Goal: Task Accomplishment & Management: Manage account settings

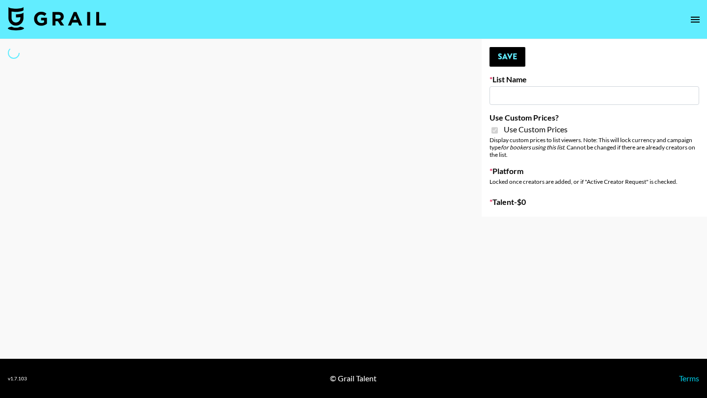
click at [512, 91] on input at bounding box center [594, 95] width 210 height 19
type input "[PERSON_NAME] - Relatable ([DATE])"
checkbox input "true"
select select "Brand"
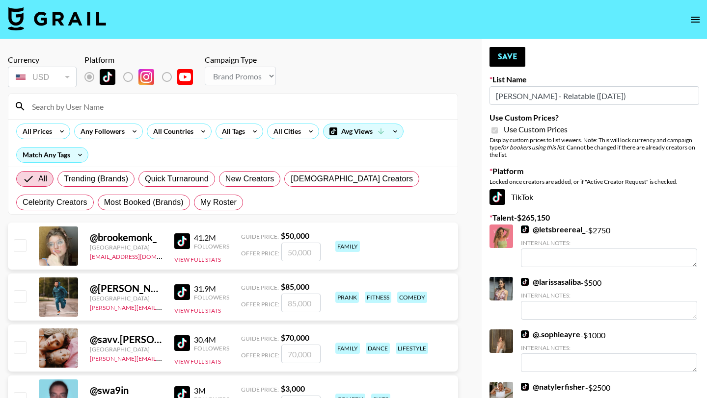
click at [59, 101] on input at bounding box center [238, 107] width 425 height 16
type input "k"
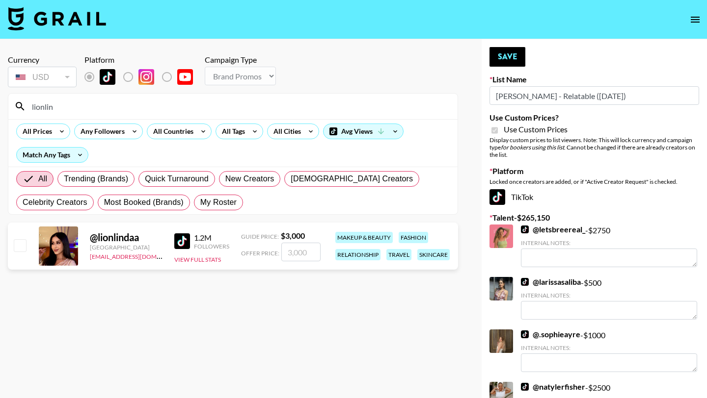
type input "lionlin"
click at [23, 242] on input "checkbox" at bounding box center [20, 245] width 12 height 12
checkbox input "true"
type input "3000"
click at [508, 55] on button "Save" at bounding box center [507, 57] width 36 height 20
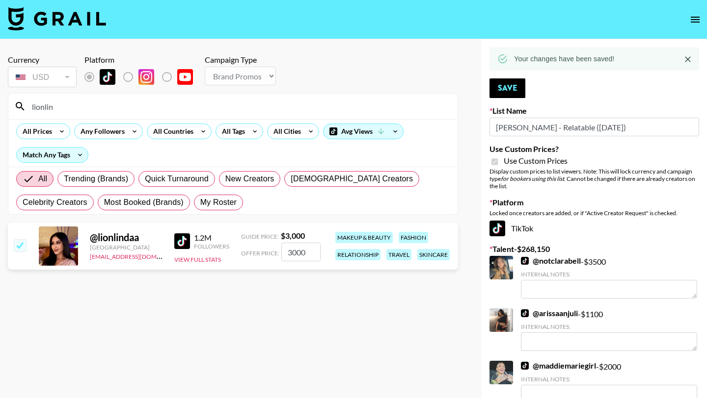
click at [109, 106] on input "lionlin" at bounding box center [238, 107] width 425 height 16
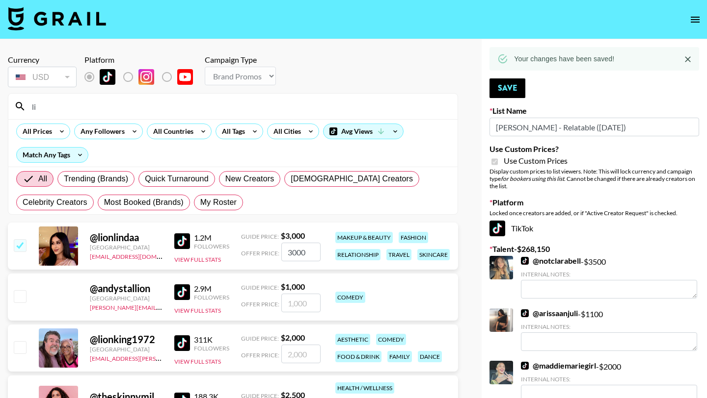
type input "l"
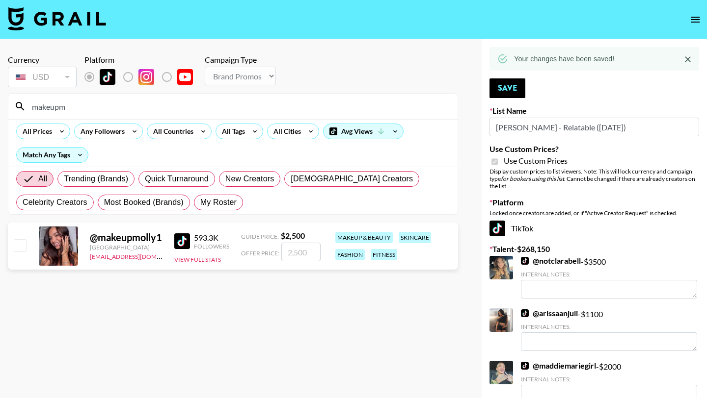
type input "makeupm"
click at [16, 246] on input "checkbox" at bounding box center [20, 245] width 12 height 12
checkbox input "true"
type input "2500"
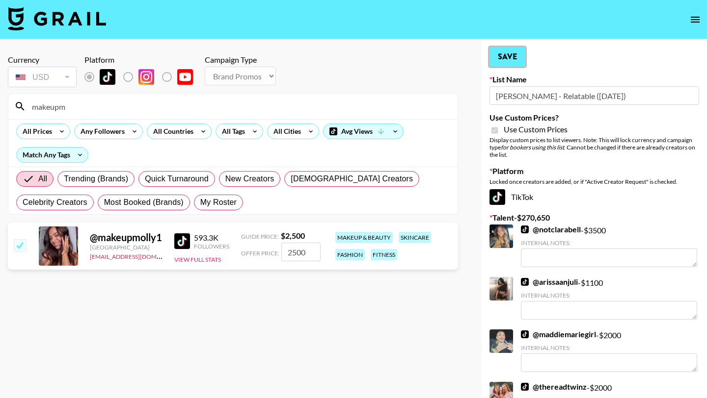
click at [503, 55] on button "Save" at bounding box center [507, 57] width 36 height 20
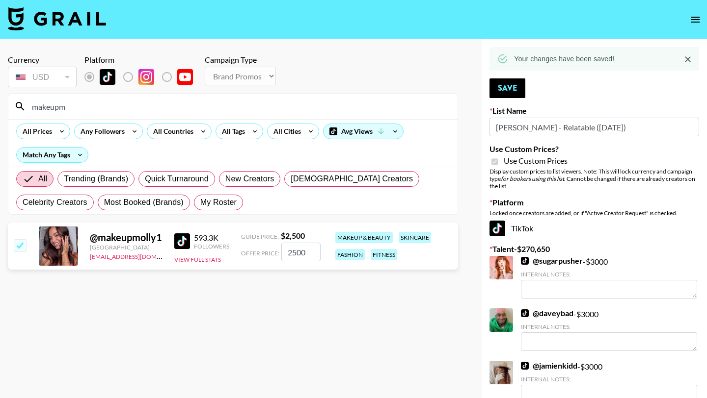
click at [75, 106] on input "makeupm" at bounding box center [238, 107] width 425 height 16
drag, startPoint x: 75, startPoint y: 106, endPoint x: 0, endPoint y: 98, distance: 75.0
type input "willkiss"
click at [24, 247] on input "checkbox" at bounding box center [20, 245] width 12 height 12
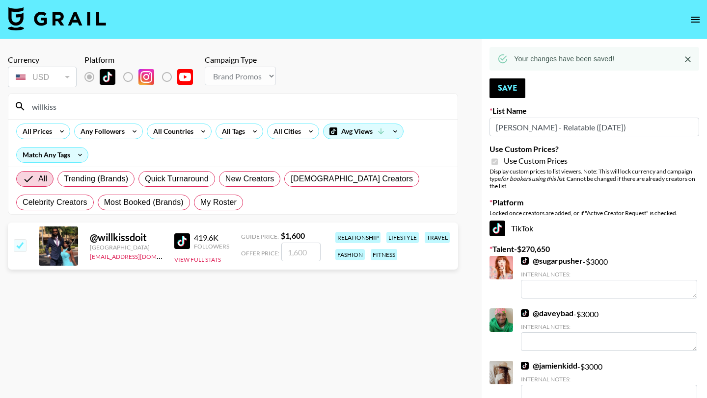
checkbox input "true"
type input "1600"
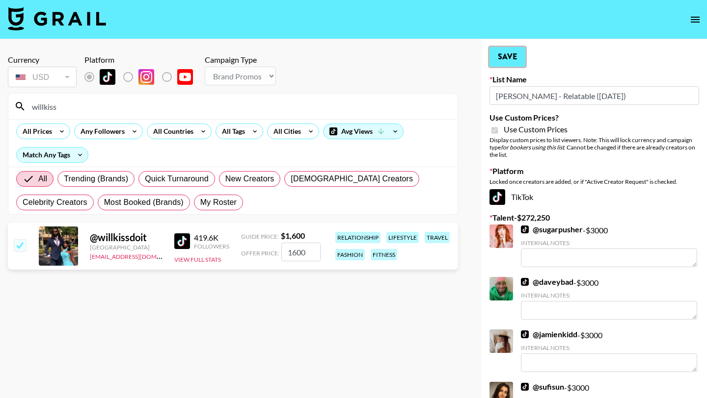
click at [502, 54] on button "Save" at bounding box center [507, 57] width 36 height 20
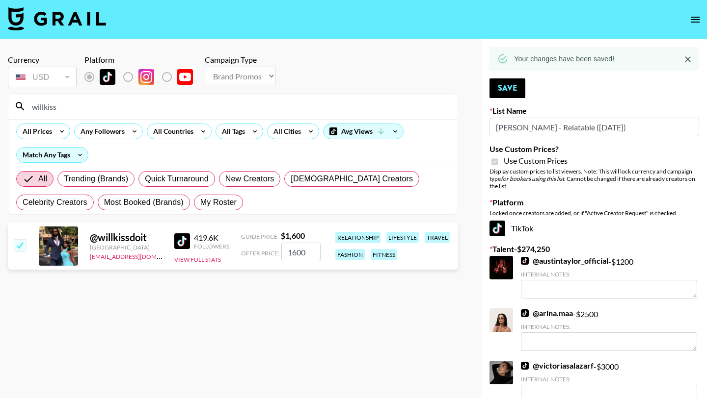
type textarea "3000"
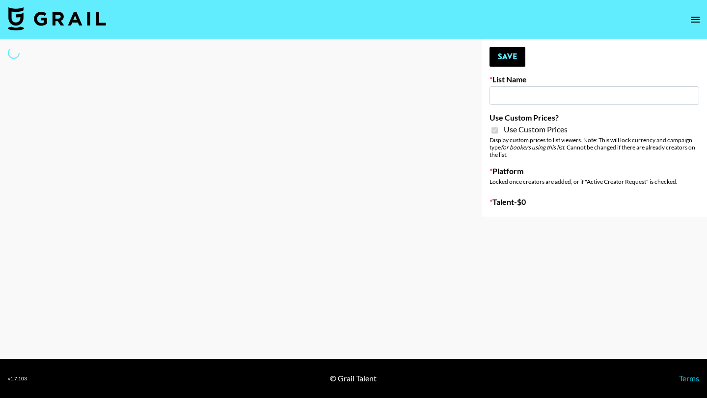
type input "[PERSON_NAME] - Fitness ([DATE])"
checkbox input "true"
select select "Brand"
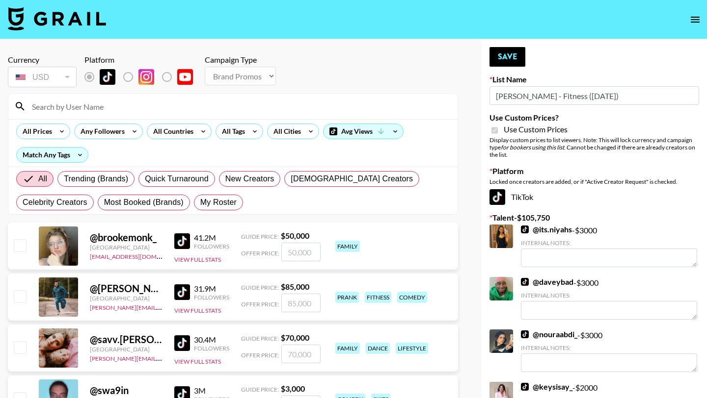
click at [64, 105] on input at bounding box center [238, 107] width 425 height 16
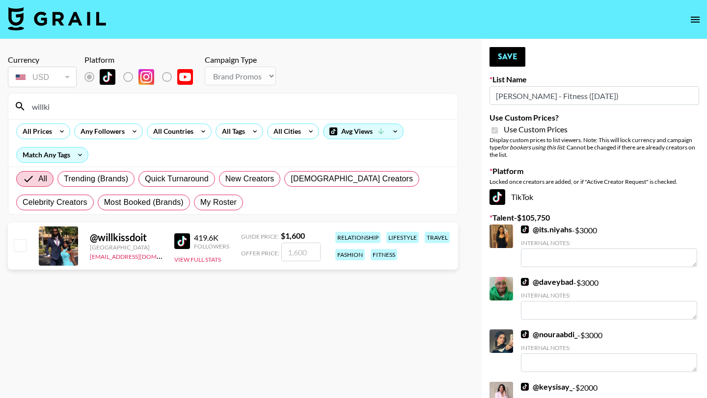
type input "willki"
click at [22, 250] on input "checkbox" at bounding box center [20, 245] width 12 height 12
checkbox input "true"
type input "1600"
click at [511, 59] on button "Save" at bounding box center [507, 57] width 36 height 20
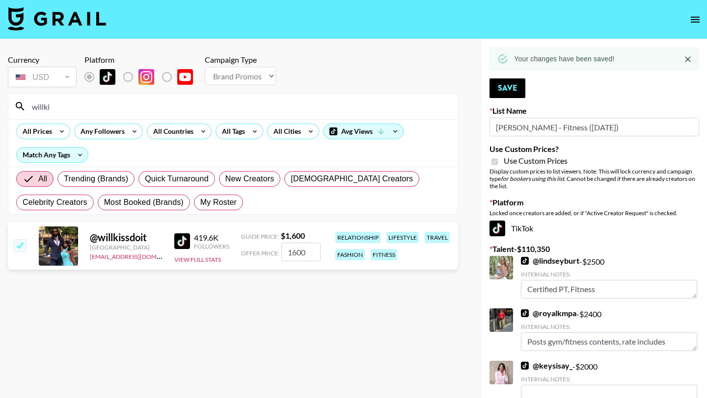
click at [693, 19] on icon "open drawer" at bounding box center [694, 20] width 9 height 6
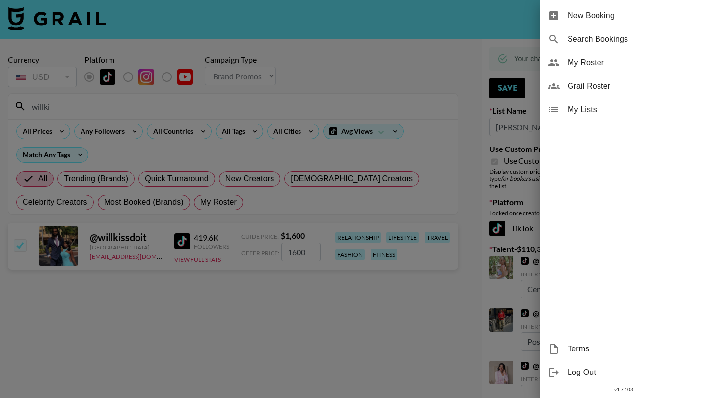
click at [381, 48] on div at bounding box center [353, 199] width 707 height 398
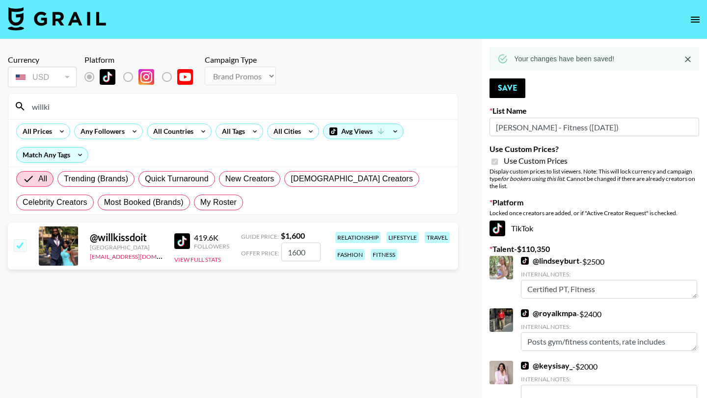
click at [68, 20] on img at bounding box center [57, 19] width 98 height 24
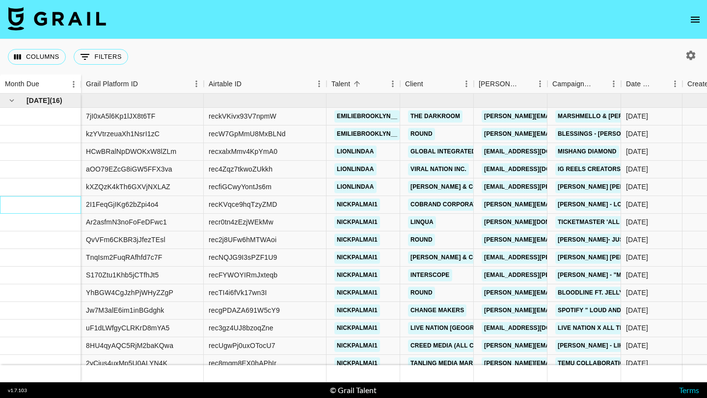
click at [28, 202] on div at bounding box center [40, 205] width 81 height 18
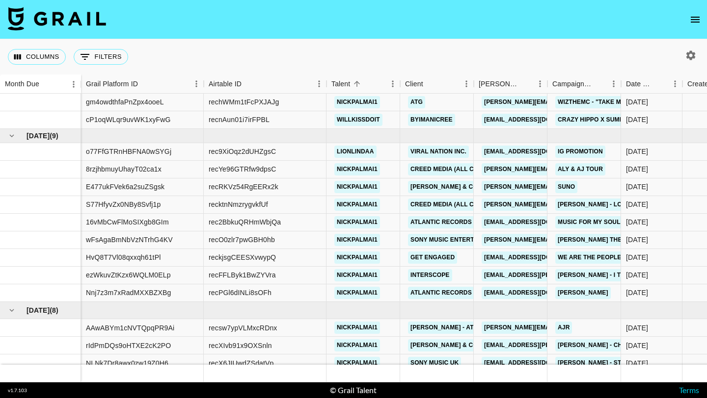
scroll to position [576, 0]
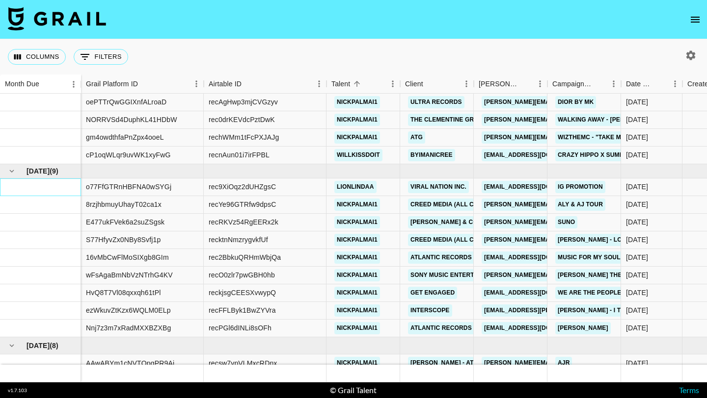
click at [59, 185] on div at bounding box center [40, 188] width 81 height 18
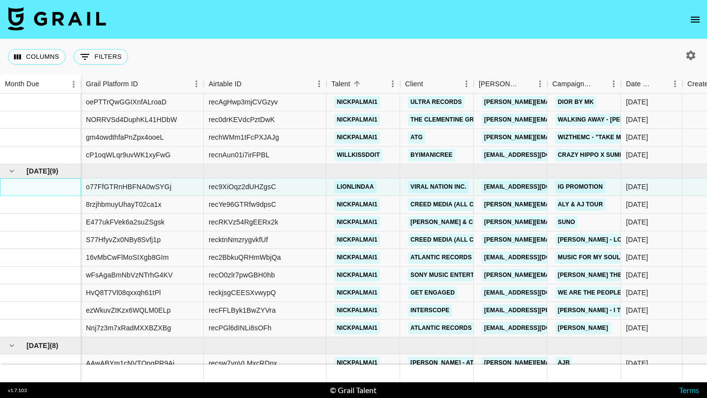
click at [56, 188] on div at bounding box center [40, 188] width 81 height 18
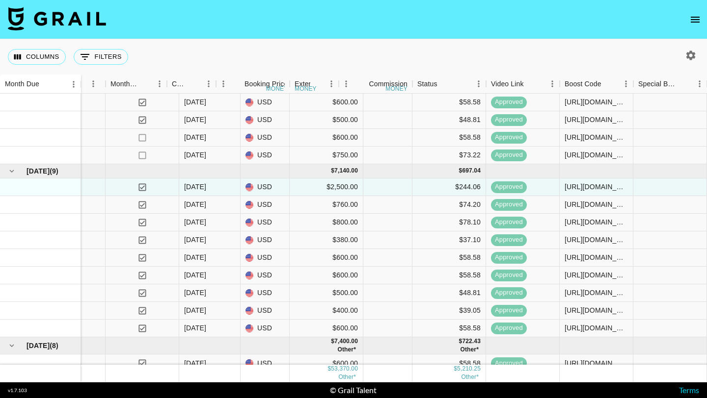
scroll to position [576, 650]
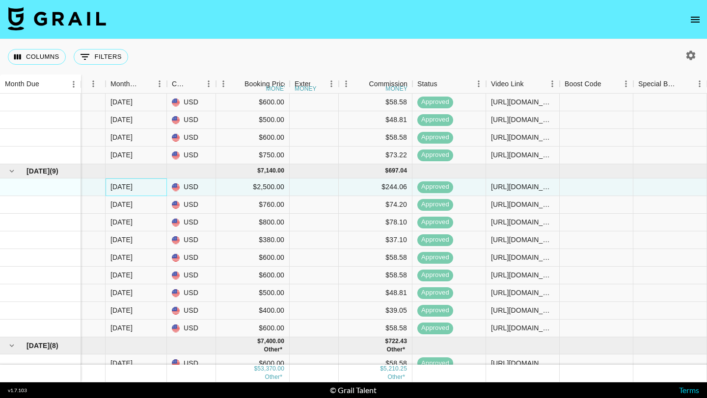
click at [128, 185] on div "[DATE]" at bounding box center [121, 187] width 22 height 10
click at [139, 188] on div "[DATE]" at bounding box center [136, 188] width 61 height 18
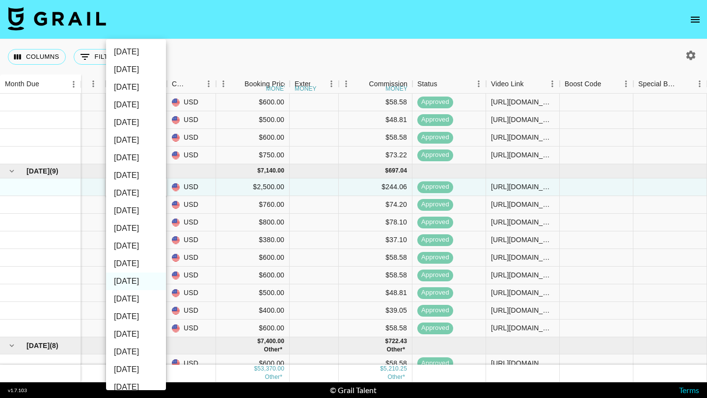
click at [126, 51] on li "[DATE]" at bounding box center [136, 52] width 60 height 18
type input "[DATE]"
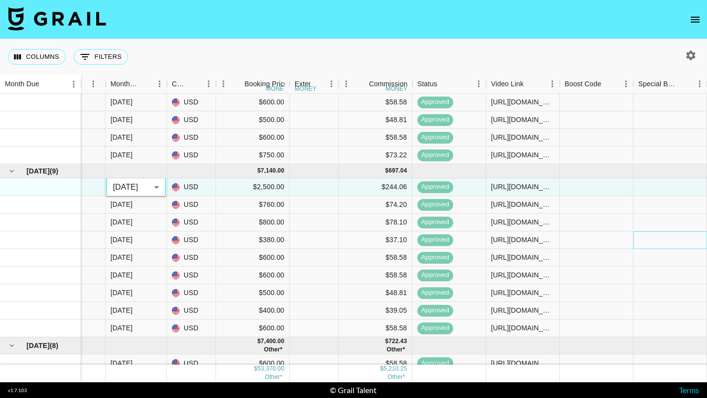
click at [635, 240] on div at bounding box center [670, 241] width 74 height 18
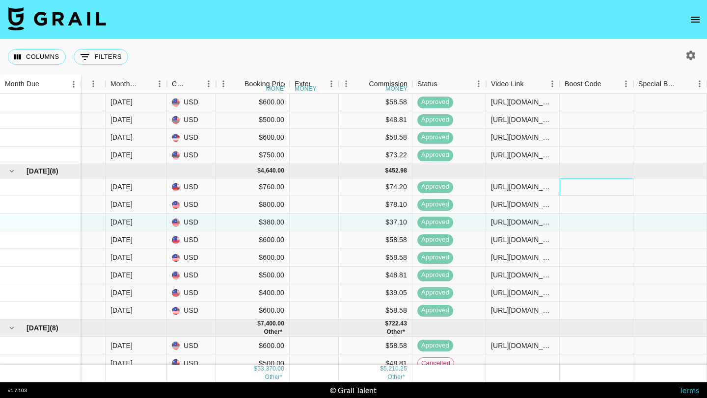
click at [574, 188] on div at bounding box center [596, 188] width 74 height 18
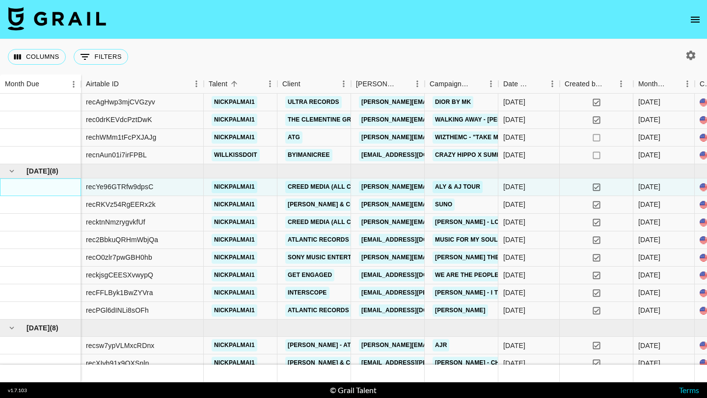
scroll to position [576, 0]
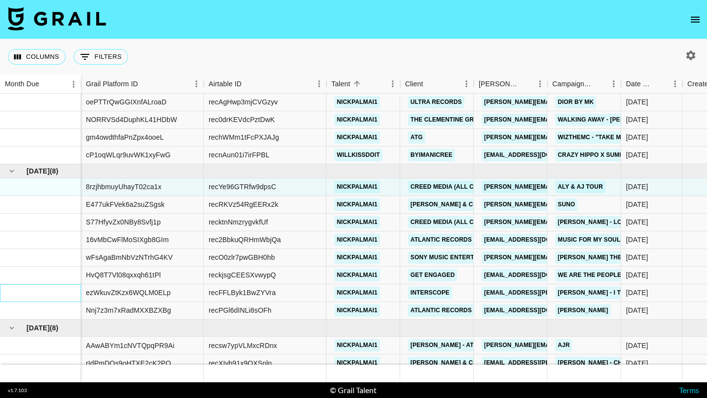
click at [66, 298] on div at bounding box center [40, 294] width 81 height 18
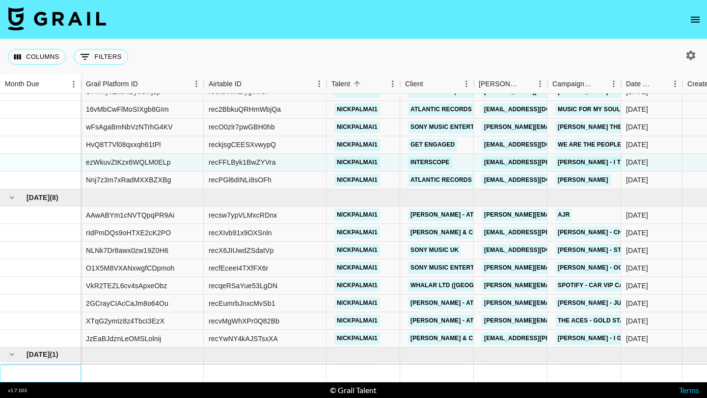
scroll to position [721, 0]
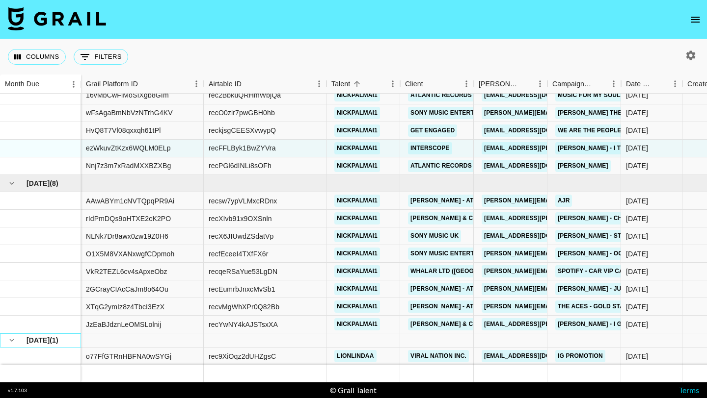
click at [52, 344] on span "( 1 )" at bounding box center [54, 341] width 9 height 10
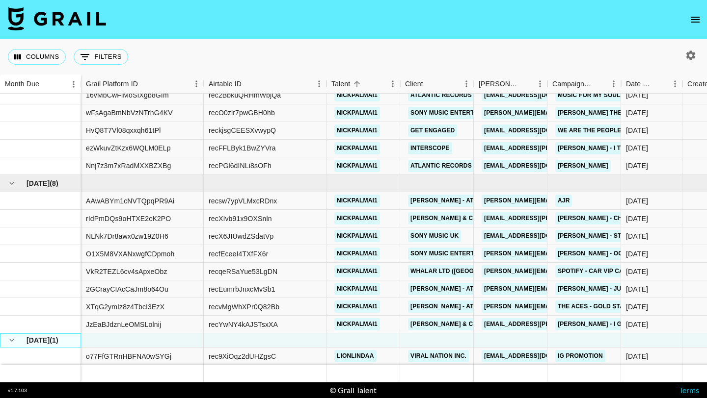
click at [49, 341] on span "[DATE]" at bounding box center [37, 341] width 23 height 10
click at [55, 341] on span "( 1 )" at bounding box center [54, 341] width 9 height 10
click at [51, 354] on div at bounding box center [40, 357] width 81 height 18
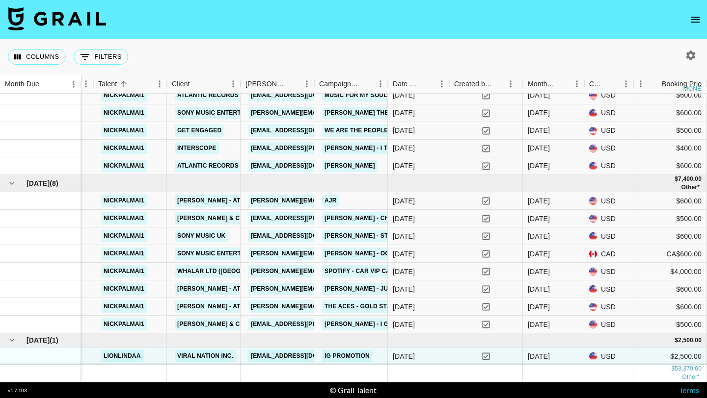
scroll to position [721, 282]
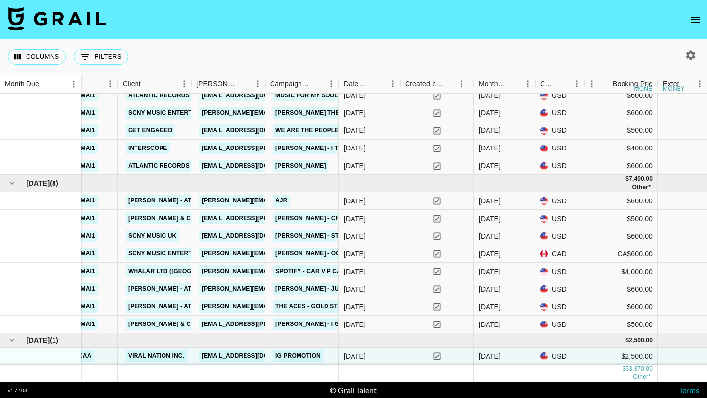
click at [507, 355] on div "[DATE]" at bounding box center [504, 357] width 61 height 18
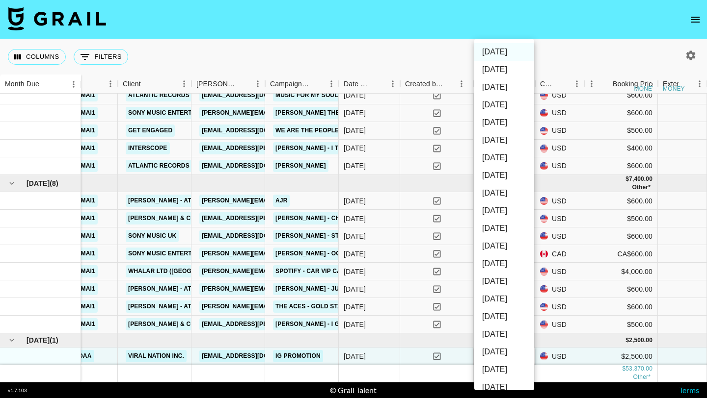
click at [502, 272] on li "[DATE]" at bounding box center [504, 264] width 60 height 18
type input "[DATE]"
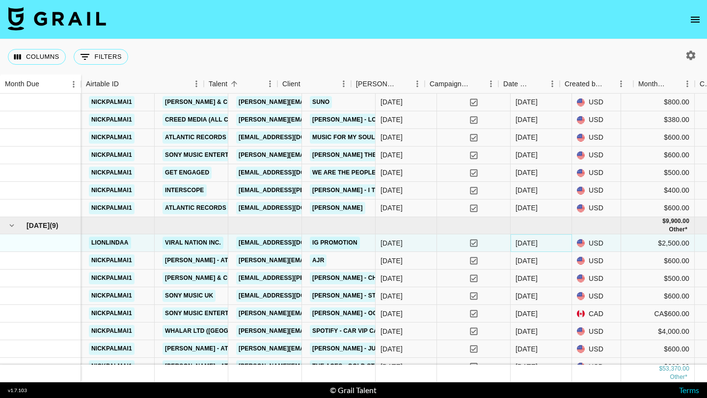
scroll to position [679, 0]
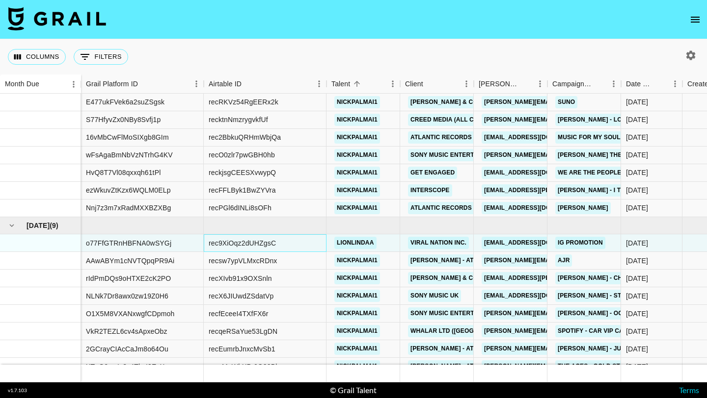
click at [298, 245] on div "rec9XiOqz2dUHZgsC" at bounding box center [265, 244] width 123 height 18
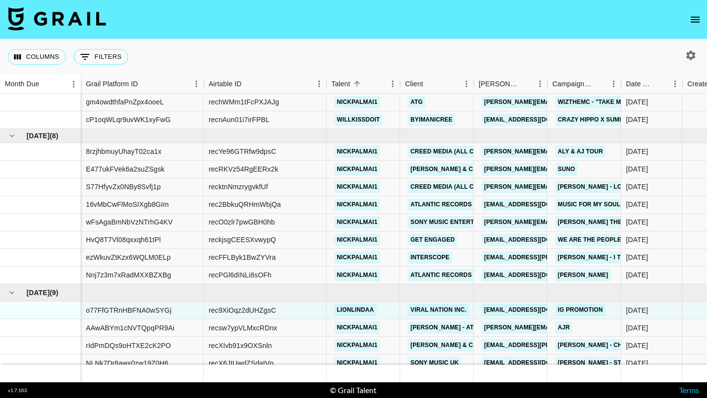
scroll to position [576, 0]
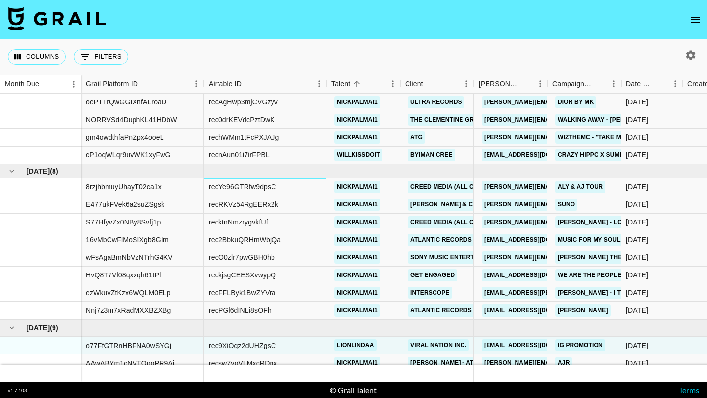
click at [296, 184] on div "recYe96GTRfw9dpsC" at bounding box center [265, 188] width 123 height 18
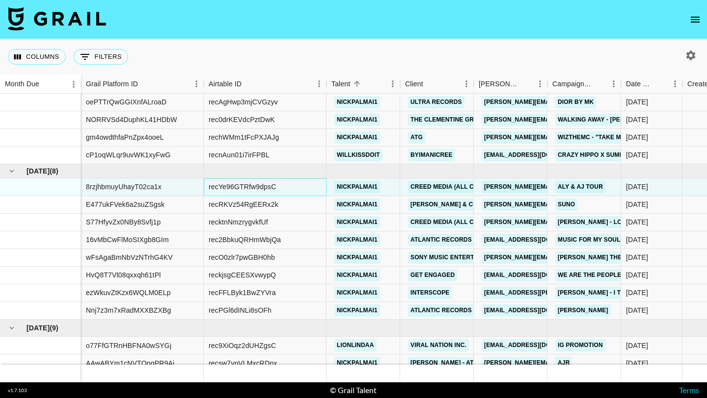
click at [240, 185] on div "recYe96GTRfw9dpsC" at bounding box center [242, 187] width 67 height 10
click at [301, 207] on div "recRKVz54RgEERx2k" at bounding box center [265, 205] width 123 height 18
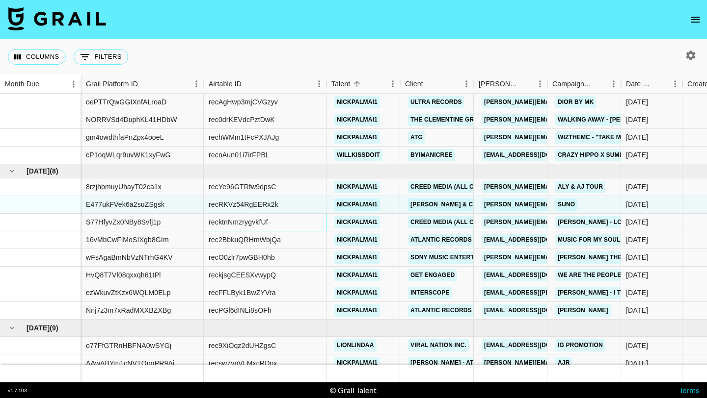
click at [289, 221] on div "recktnNmzrygvkfUf" at bounding box center [265, 223] width 123 height 18
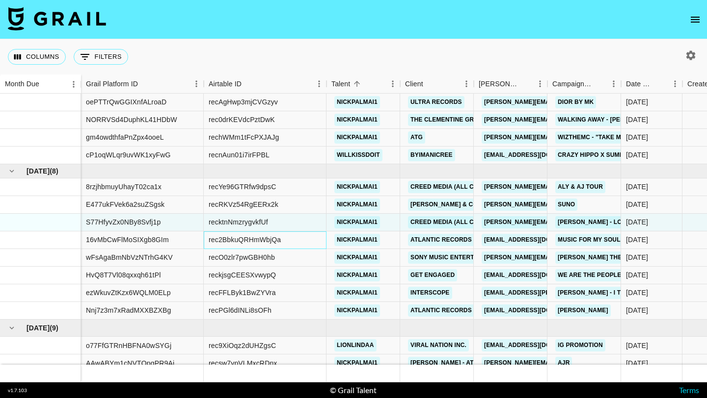
click at [246, 244] on div "rec2BbkuQRHmWbjQa" at bounding box center [245, 240] width 72 height 10
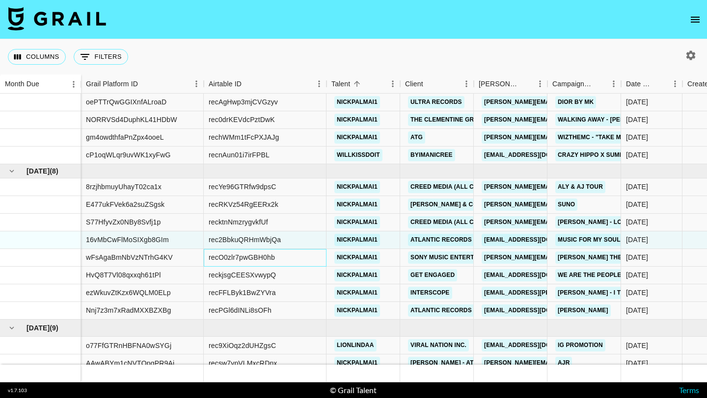
click at [230, 262] on div "recO0zlr7pwGBH0hb" at bounding box center [242, 258] width 66 height 10
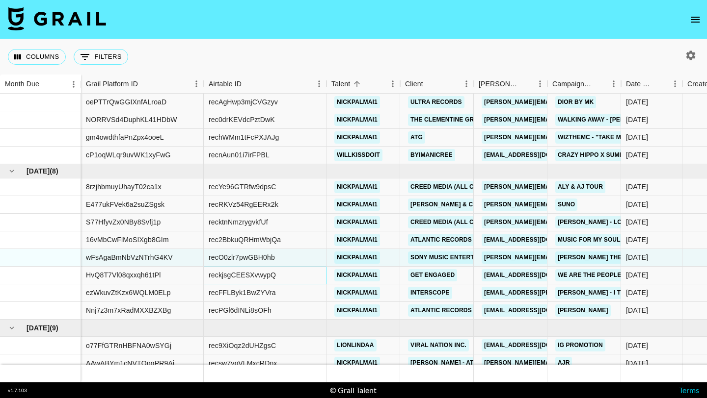
click at [244, 278] on div "reckjsgCEESXvwypQ" at bounding box center [242, 275] width 67 height 10
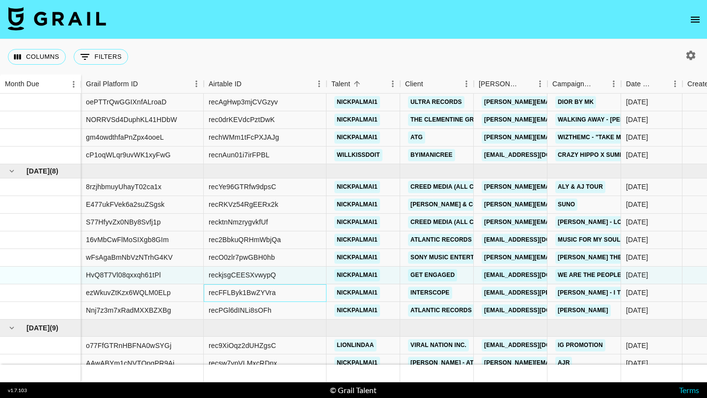
click at [240, 296] on div "recFFLByk1BwZYVra" at bounding box center [242, 293] width 67 height 10
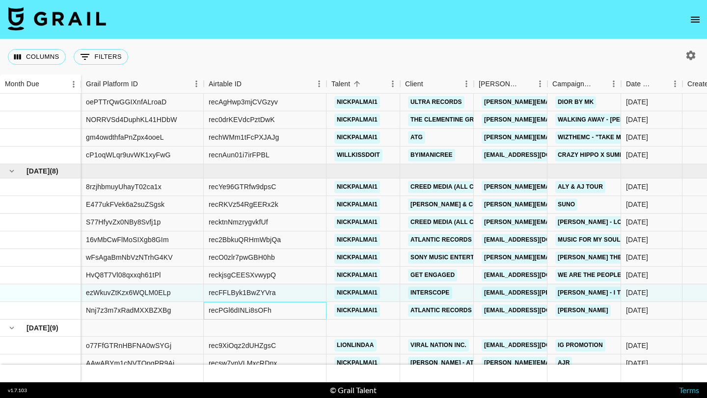
click at [237, 317] on div "recPGl6dINLi8sOFh" at bounding box center [265, 311] width 123 height 18
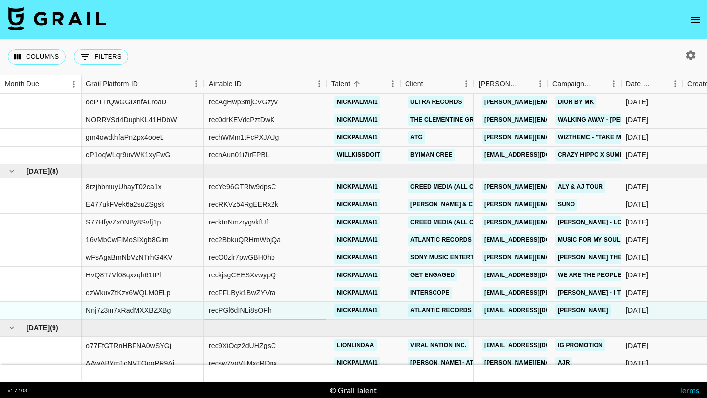
click at [298, 311] on div "recPGl6dINLi8sOFh" at bounding box center [265, 311] width 123 height 18
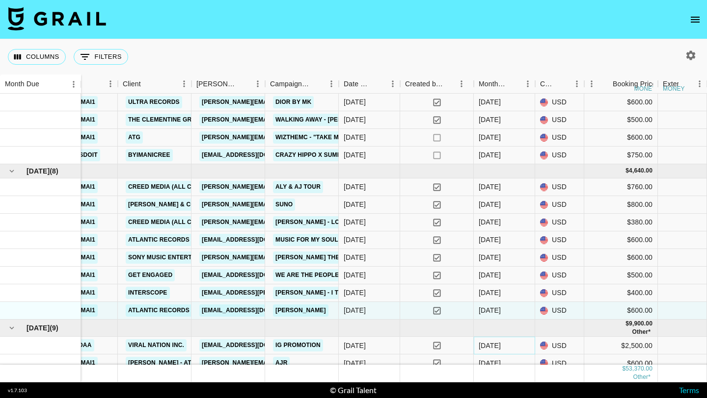
scroll to position [576, 356]
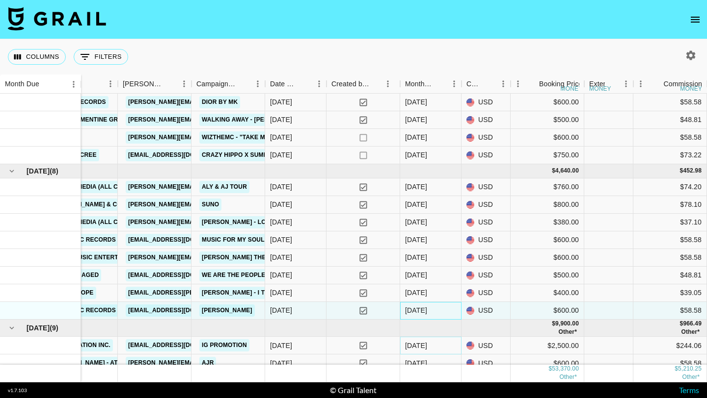
click at [441, 311] on div "[DATE]" at bounding box center [430, 311] width 61 height 18
click at [446, 309] on div "[DATE]" at bounding box center [430, 311] width 61 height 18
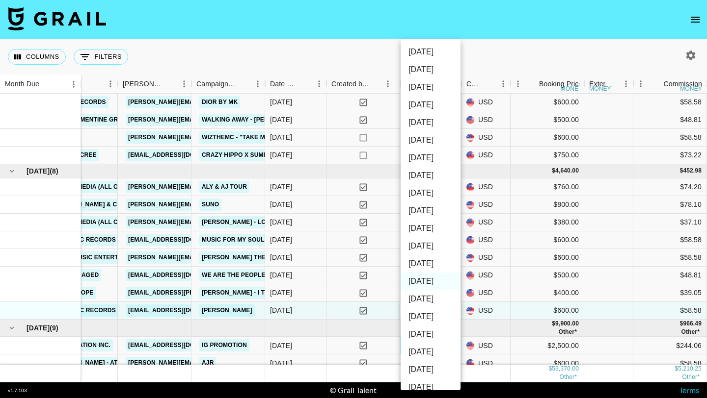
click at [430, 264] on li "[DATE]" at bounding box center [430, 264] width 60 height 18
type input "[DATE]"
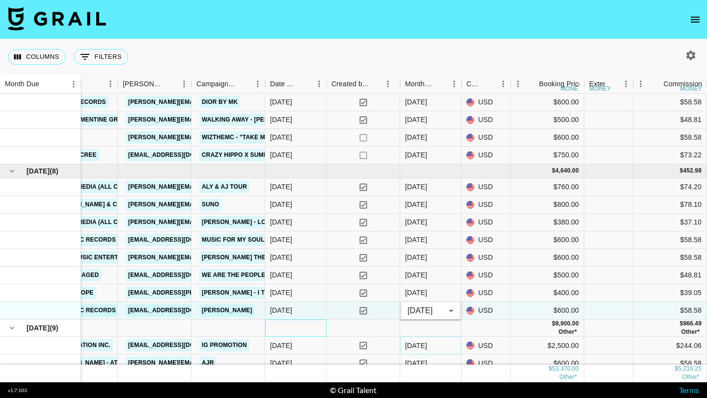
click at [310, 331] on div at bounding box center [295, 328] width 61 height 17
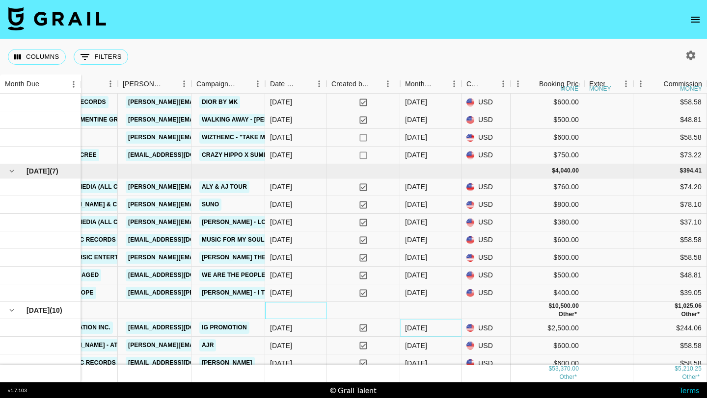
click at [293, 318] on div at bounding box center [295, 310] width 61 height 17
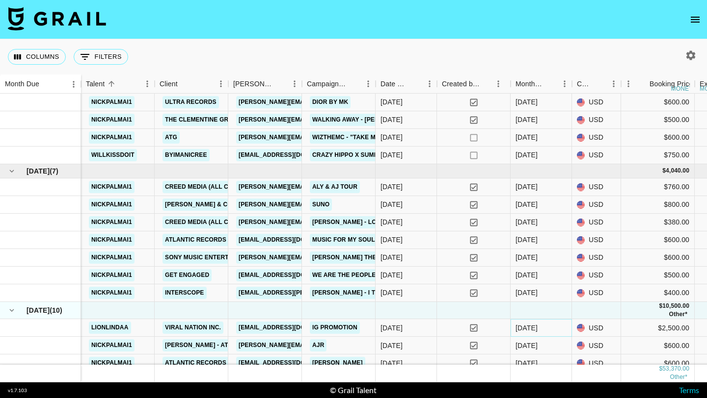
scroll to position [576, 0]
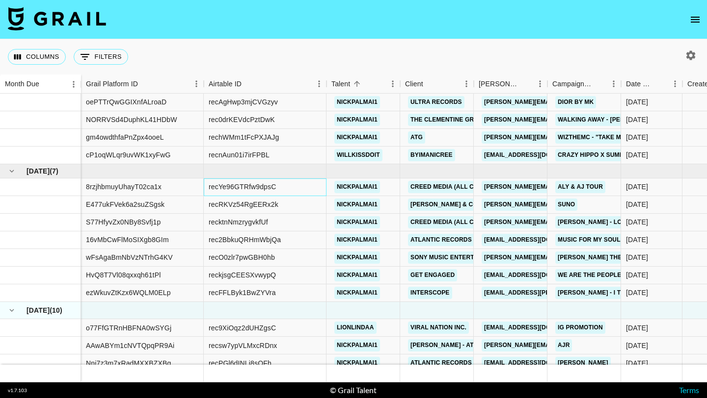
click at [313, 190] on div "recYe96GTRfw9dpsC" at bounding box center [265, 188] width 123 height 18
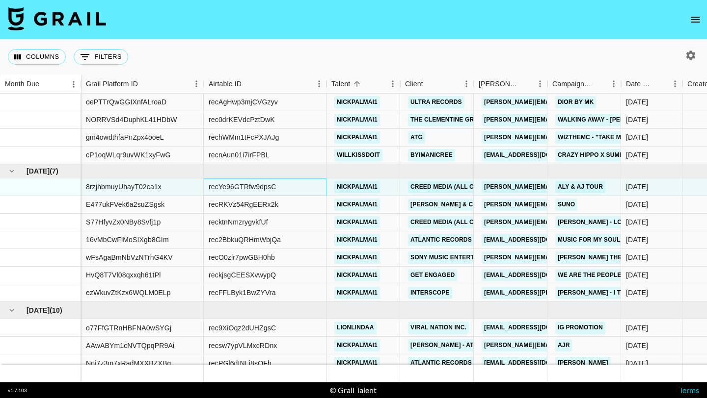
click at [285, 188] on div "recYe96GTRfw9dpsC" at bounding box center [265, 188] width 123 height 18
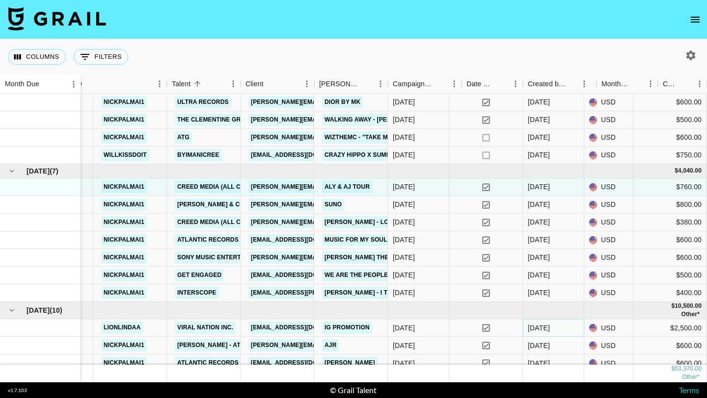
scroll to position [576, 282]
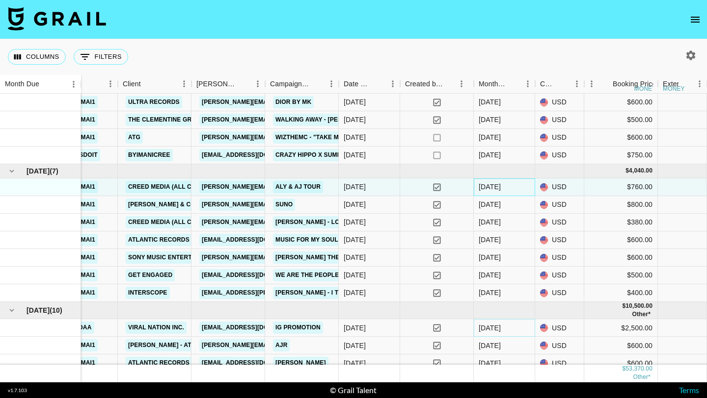
click at [494, 187] on div "[DATE]" at bounding box center [489, 187] width 22 height 10
click at [506, 187] on div "[DATE]" at bounding box center [504, 188] width 61 height 18
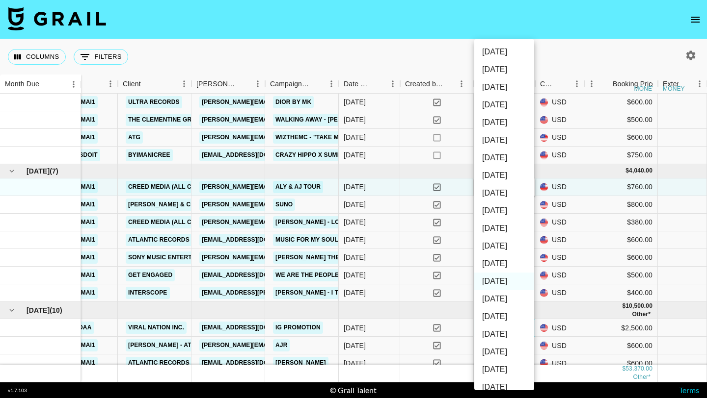
click at [494, 265] on li "[DATE]" at bounding box center [504, 264] width 60 height 18
type input "[DATE]"
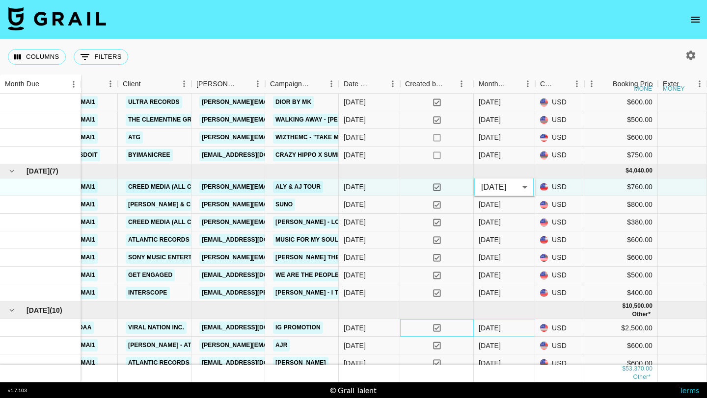
click at [401, 328] on div "yes" at bounding box center [437, 328] width 74 height 18
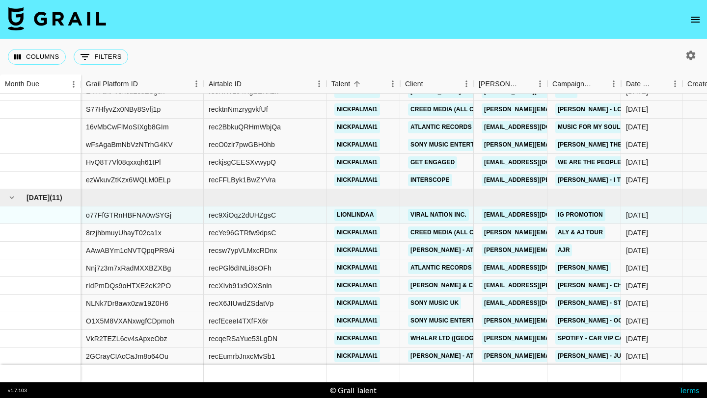
scroll to position [707, 0]
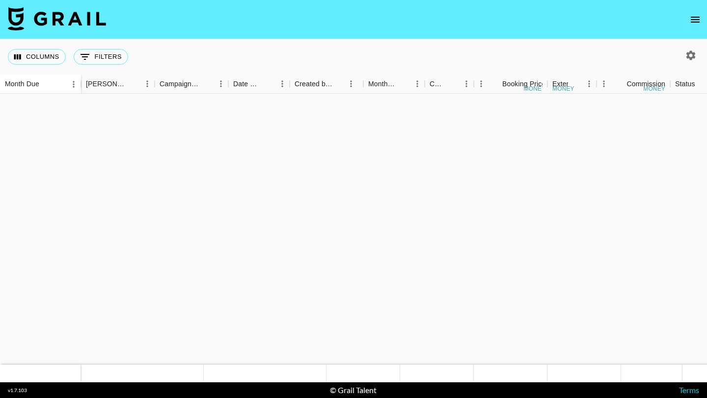
scroll to position [707, 393]
